Goal: Information Seeking & Learning: Check status

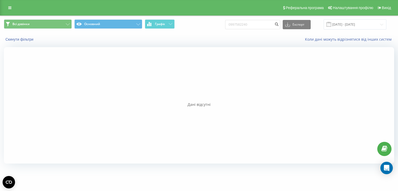
click at [240, 23] on input "0997582240" at bounding box center [252, 24] width 55 height 9
type input "436642174264"
click at [260, 27] on input "436642174264" at bounding box center [252, 24] width 55 height 9
click at [345, 24] on input "[DATE] - [DATE]" at bounding box center [355, 24] width 63 height 10
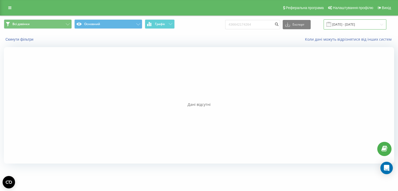
click at [339, 24] on input "[DATE] - [DATE]" at bounding box center [355, 24] width 63 height 10
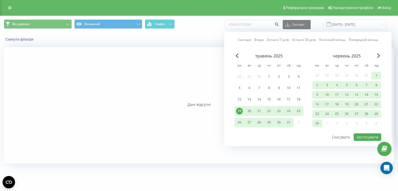
click at [241, 78] on div "травень 2025 пн вт ср чт пт сб нд 28 29 30 1 2 3 4 5 6 7 8 9 10 11 12 13 14 15 …" at bounding box center [269, 91] width 69 height 76
click at [241, 77] on div "травень 2025 пн вт ср чт пт сб нд 28 29 30 1 2 3 4 5 6 7 8 9 10 11 12 13 14 15 …" at bounding box center [269, 91] width 69 height 76
click at [338, 25] on input "[DATE] - [DATE]" at bounding box center [355, 24] width 63 height 10
click at [238, 55] on span "Previous Month" at bounding box center [237, 55] width 3 height 5
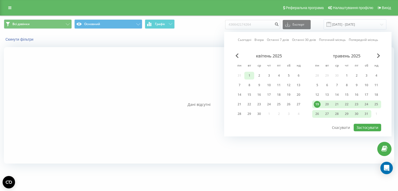
click at [253, 72] on div "1" at bounding box center [250, 76] width 10 height 8
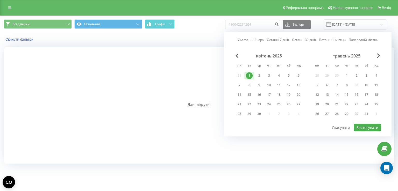
click at [249, 75] on div "1" at bounding box center [249, 75] width 7 height 7
click at [361, 126] on button "Застосувати" at bounding box center [367, 128] width 27 height 8
type input "01.04.2025 - 01.04.2025"
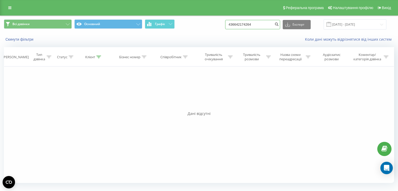
click at [256, 23] on input "436642174264" at bounding box center [252, 24] width 55 height 9
click at [262, 26] on input "436642174264" at bounding box center [252, 24] width 55 height 9
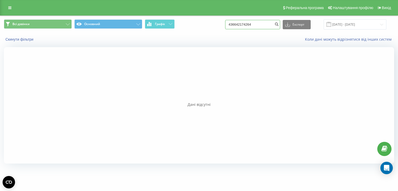
click at [268, 25] on input "436642174264" at bounding box center [252, 24] width 55 height 9
click at [346, 20] on input "[DATE] - [DATE]" at bounding box center [355, 24] width 63 height 10
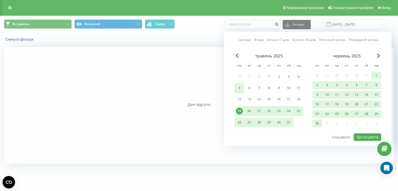
click at [239, 89] on div "5" at bounding box center [239, 88] width 7 height 7
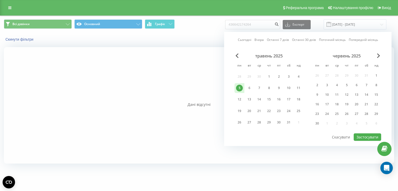
click at [240, 89] on div "5" at bounding box center [239, 88] width 7 height 7
click at [371, 137] on button "Застосувати" at bounding box center [367, 138] width 27 height 8
type input "05.05.2025 - 05.05.2025"
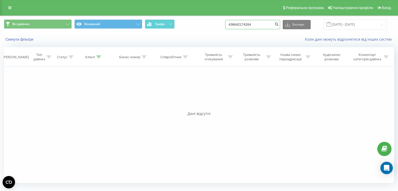
click at [238, 26] on input "436642174264" at bounding box center [252, 24] width 55 height 9
click at [238, 25] on input "436642174264" at bounding box center [252, 24] width 55 height 9
